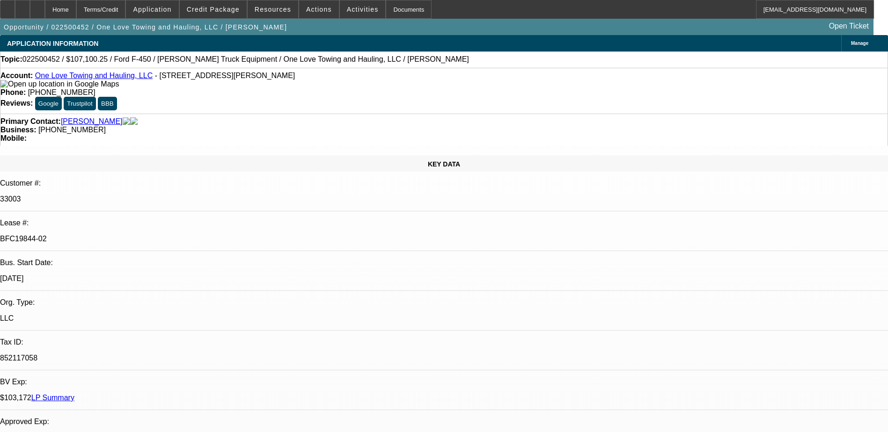
select select "0"
select select "2"
select select "0.15"
select select "0"
select select "2"
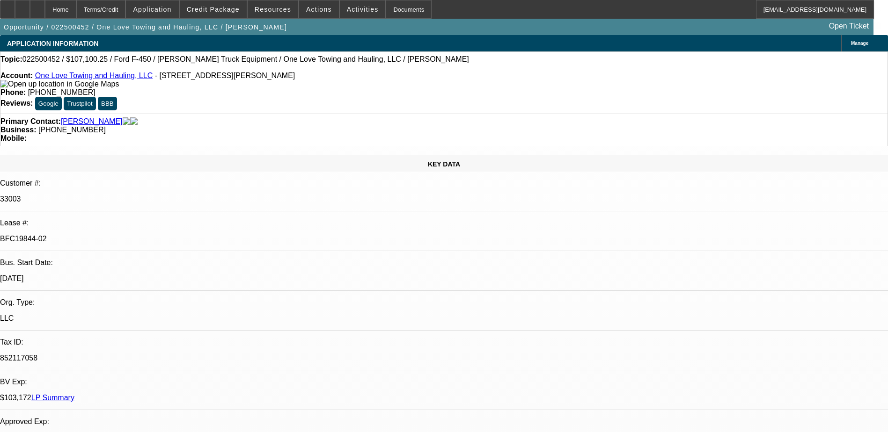
select select "0.15"
select select "0"
select select "2"
select select "0.15"
select select "0"
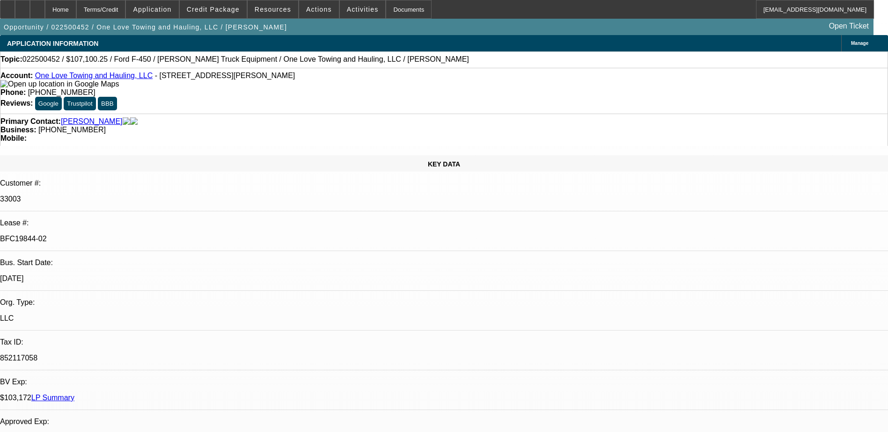
select select "2"
select select "0.15"
select select "1"
select select "2"
select select "16"
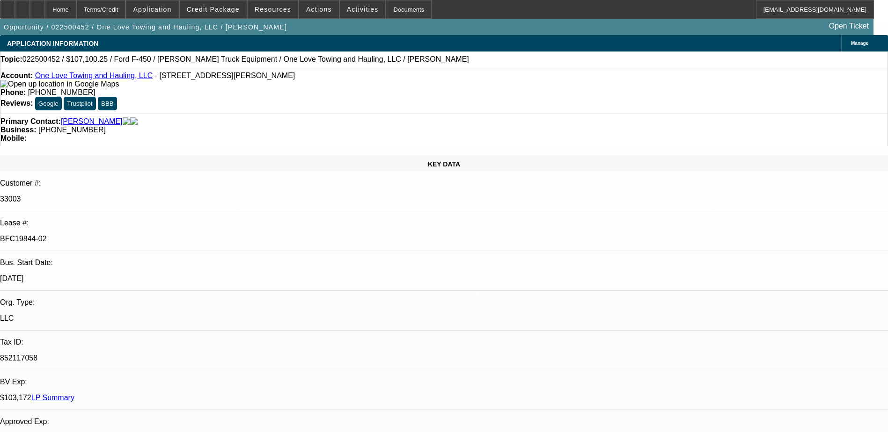
select select "1"
select select "2"
select select "16"
select select "1"
select select "2"
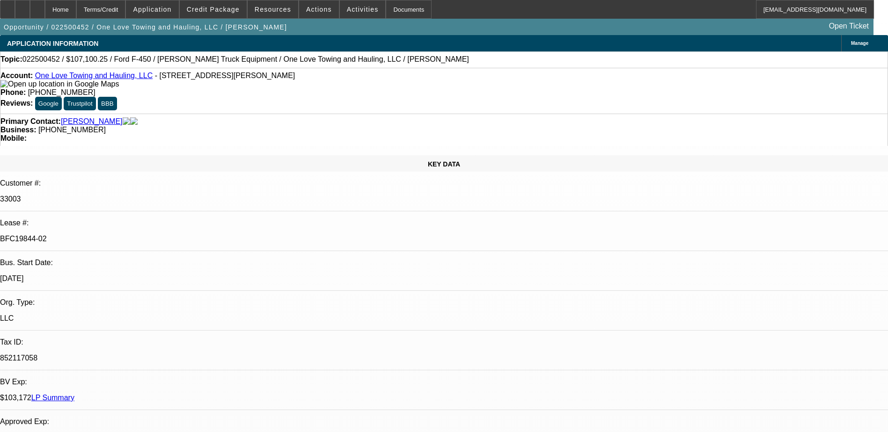
select select "16"
select select "1"
select select "2"
select select "16"
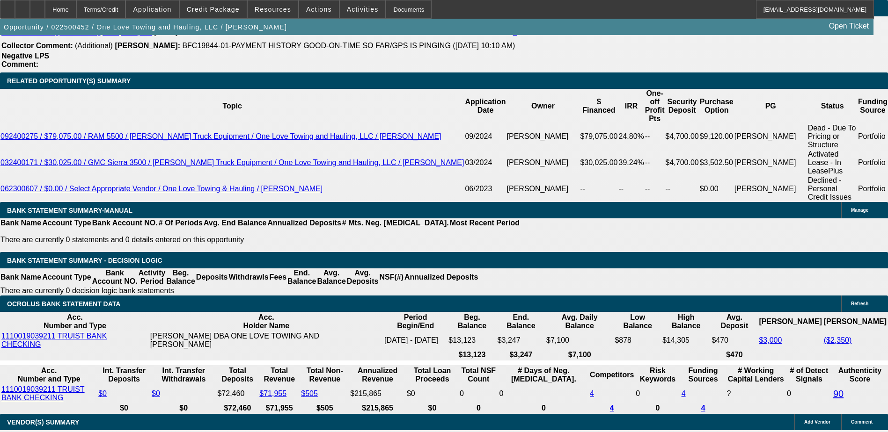
scroll to position [2770, 0]
drag, startPoint x: 690, startPoint y: 229, endPoint x: 690, endPoint y: 219, distance: 9.8
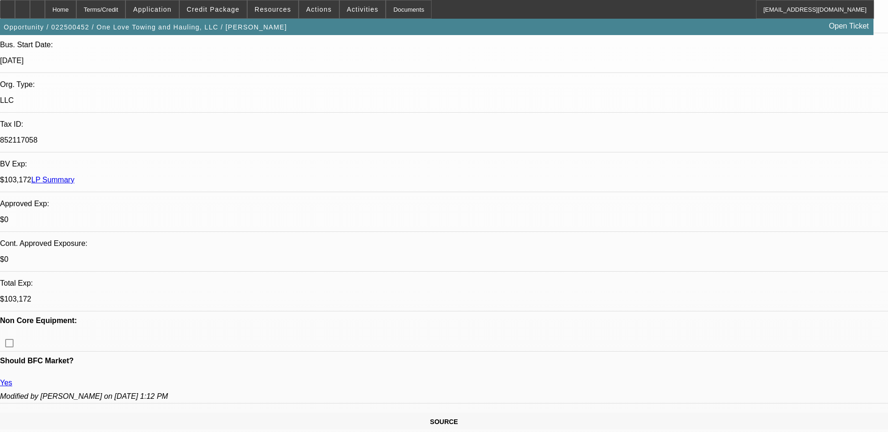
scroll to position [281, 0]
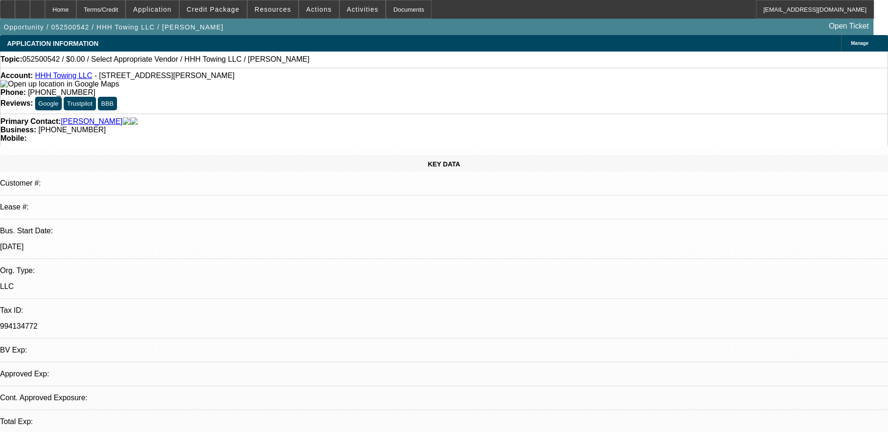
select select "0"
select select "2"
select select "0.1"
select select "1"
select select "2"
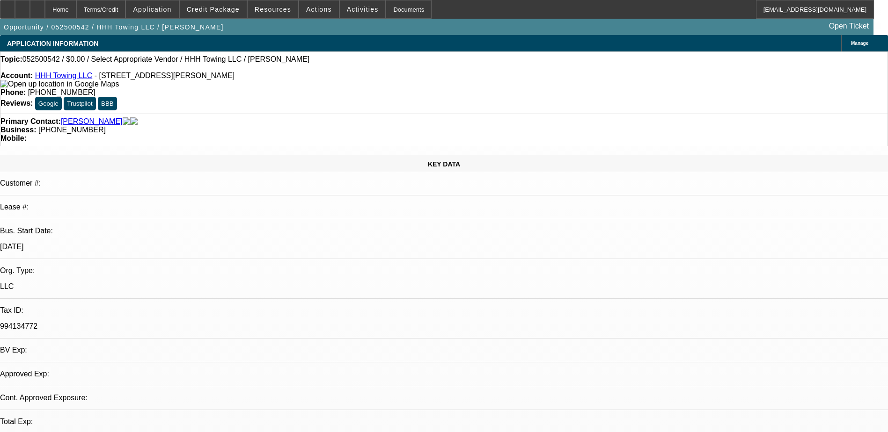
select select "4"
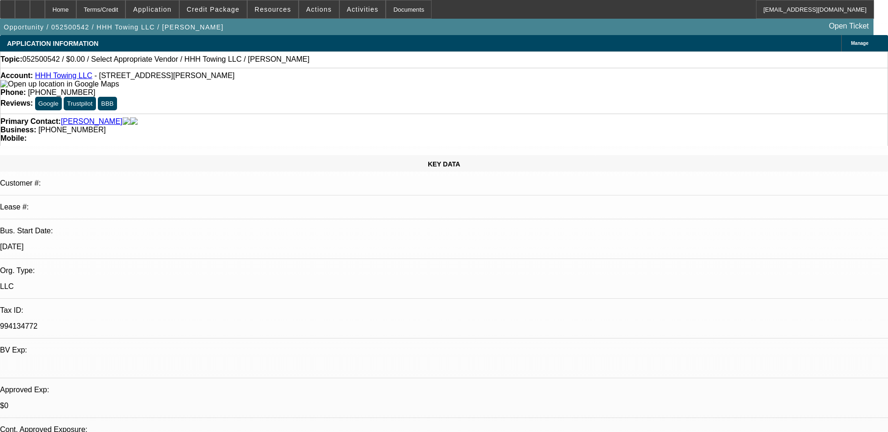
scroll to position [94, 0]
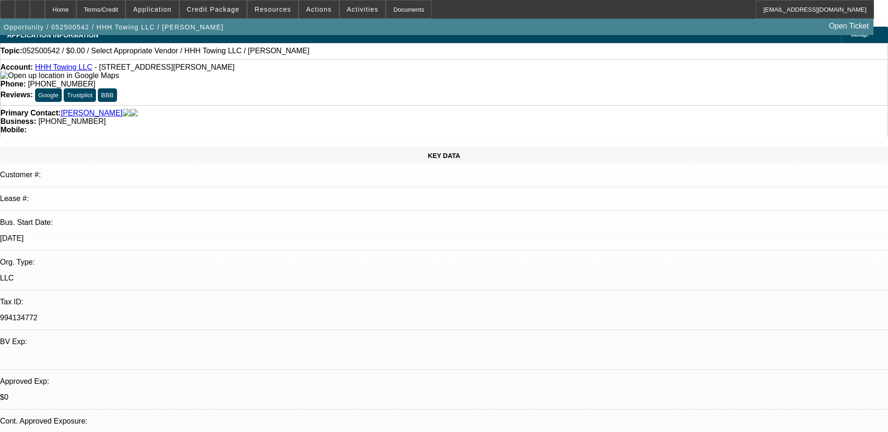
scroll to position [0, 0]
